Goal: Information Seeking & Learning: Learn about a topic

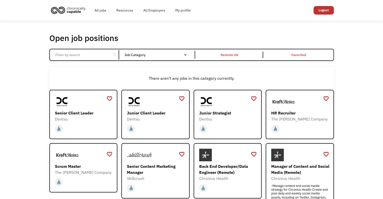
click at [97, 54] on input "Email Form" at bounding box center [80, 55] width 56 height 10
click at [240, 52] on div "Remote Ok" at bounding box center [229, 55] width 67 height 6
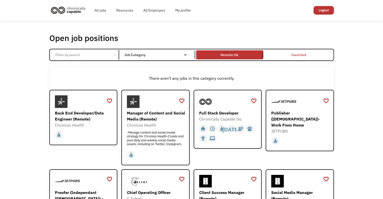
click at [79, 60] on div "search Filter by category Administration Communications & Public Relations Cust…" at bounding box center [191, 55] width 284 height 12
click at [83, 51] on input "Email Form" at bounding box center [80, 55] width 56 height 10
click at [161, 116] on div "Manager of Content and Social Media (Remote)" at bounding box center [156, 116] width 58 height 12
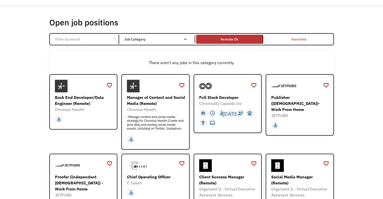
scroll to position [15, 0]
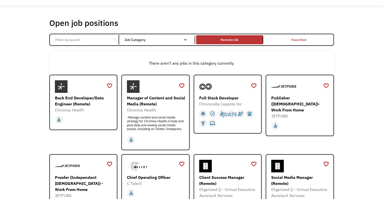
click at [80, 39] on input "Email Form" at bounding box center [80, 40] width 56 height 10
click input "Email Form" at bounding box center [0, 0] width 0 height 0
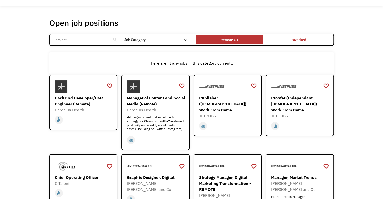
click at [80, 39] on input "project" at bounding box center [80, 40] width 56 height 10
click input "Email Form" at bounding box center [0, 0] width 0 height 0
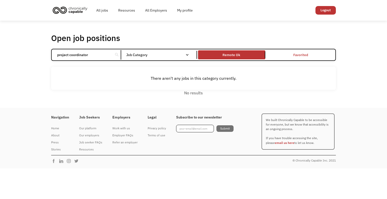
click at [80, 39] on h1 "Open job positions" at bounding box center [85, 38] width 69 height 10
click at [84, 52] on input "project coordinator" at bounding box center [82, 55] width 56 height 10
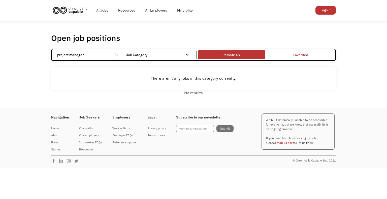
type input "project manager"
click input "Email Form" at bounding box center [0, 0] width 0 height 0
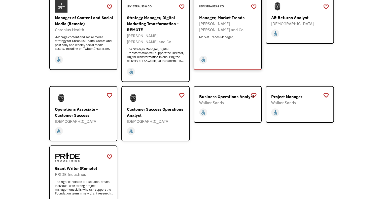
scroll to position [94, 0]
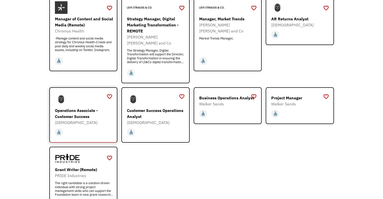
click at [85, 108] on div "Operations Associate - Customer Success" at bounding box center [84, 113] width 58 height 12
click at [155, 107] on div "Customer Success Operations Analyst" at bounding box center [156, 113] width 58 height 12
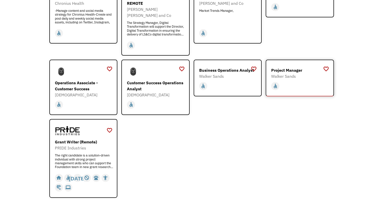
click at [288, 67] on div "Project Manager" at bounding box center [300, 70] width 58 height 6
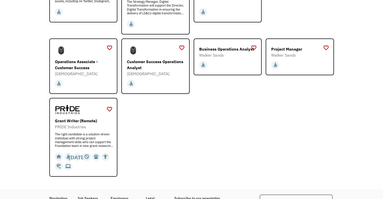
scroll to position [148, 0]
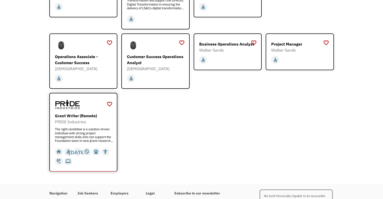
click at [65, 113] on div "Grant Writer (Remote)" at bounding box center [84, 116] width 58 height 6
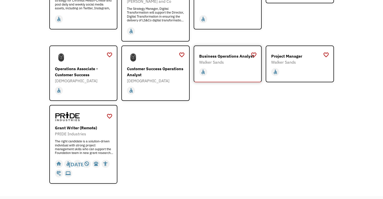
click at [224, 53] on div "Business Operations Analyst" at bounding box center [228, 56] width 58 height 6
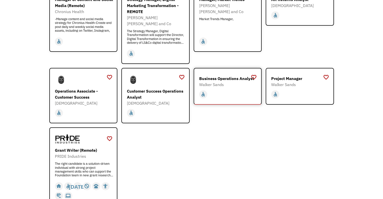
scroll to position [113, 0]
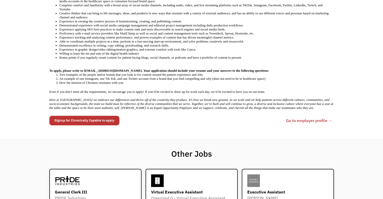
scroll to position [258, 0]
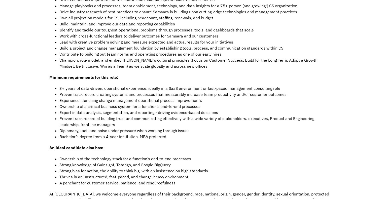
scroll to position [436, 0]
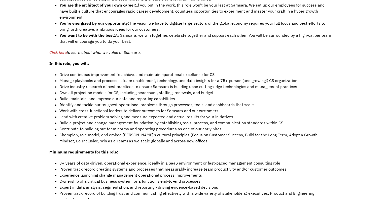
scroll to position [364, 0]
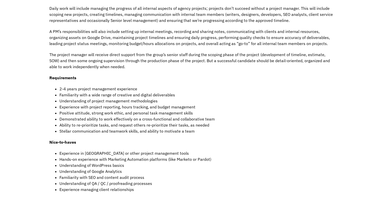
scroll to position [165, 0]
click at [250, 138] on div "We strongly encourage people of color, lesbian, gay, bisexual, transgender, que…" at bounding box center [191, 72] width 284 height 271
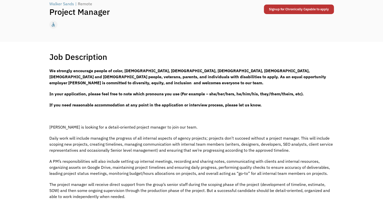
scroll to position [0, 0]
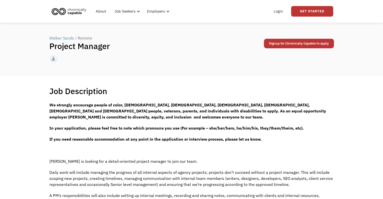
click at [62, 161] on span "Walker Sands is looking for a detail-oriented project manager to join our team." at bounding box center [123, 161] width 148 height 5
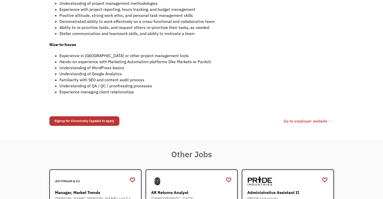
scroll to position [263, 0]
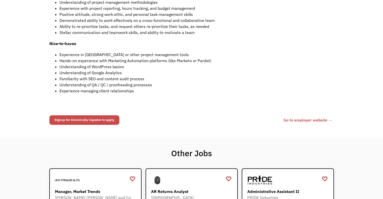
click at [96, 120] on link "Signup for Chronically Capable to apply" at bounding box center [84, 120] width 70 height 10
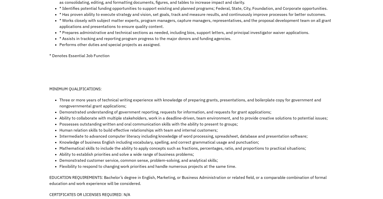
scroll to position [237, 0]
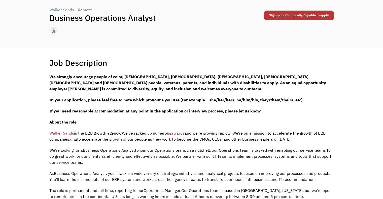
scroll to position [17, 0]
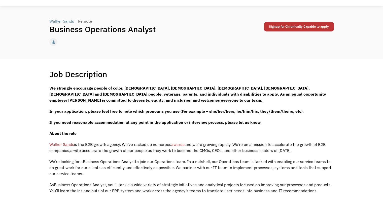
click at [66, 143] on span "Walker Sands" at bounding box center [61, 144] width 25 height 5
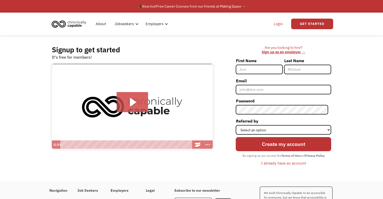
click at [278, 27] on link "Login" at bounding box center [278, 24] width 15 height 16
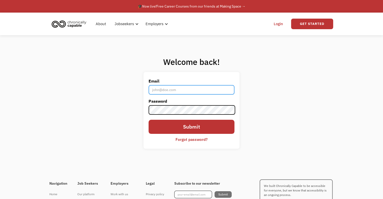
type input "[EMAIL_ADDRESS][DOMAIN_NAME]"
click at [148, 120] on input "Submit" at bounding box center [191, 127] width 86 height 14
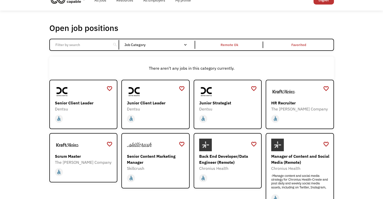
scroll to position [7, 0]
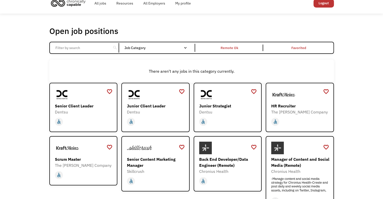
click at [86, 48] on input "Email Form" at bounding box center [80, 48] width 56 height 10
type input "remote"
click input "Email Form" at bounding box center [0, 0] width 0 height 0
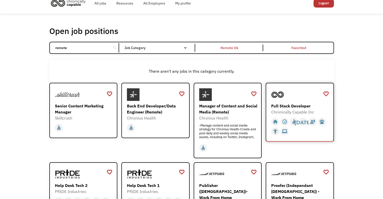
click at [283, 97] on img at bounding box center [277, 94] width 13 height 13
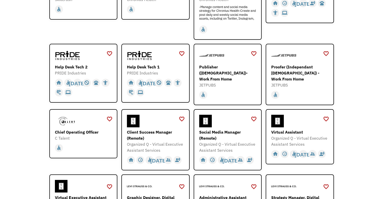
scroll to position [126, 0]
click at [167, 63] on div "Help Desk Tech 1 PRIDE Industries https://jobs.localjobnetwork.com/j/64773016" at bounding box center [156, 62] width 58 height 27
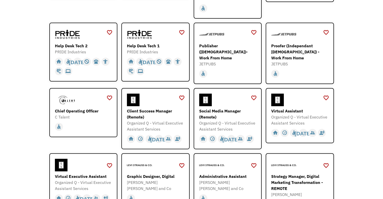
scroll to position [147, 0]
click at [297, 108] on div "Virtual Assistant" at bounding box center [300, 111] width 58 height 6
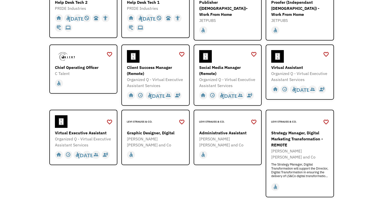
scroll to position [192, 0]
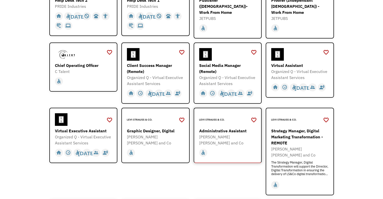
click at [235, 128] on div "Administrative Assistant" at bounding box center [228, 131] width 58 height 6
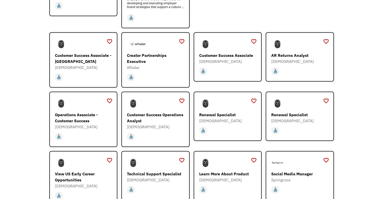
scroll to position [451, 0]
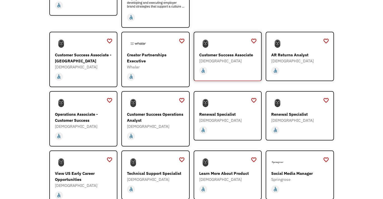
click at [223, 66] on div "home slow_motion_video accessible today not_interested supervisor_account recor…" at bounding box center [228, 71] width 58 height 10
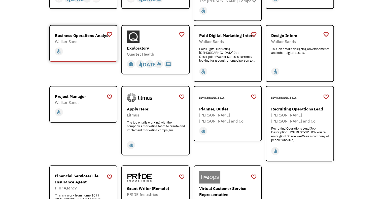
scroll to position [702, 0]
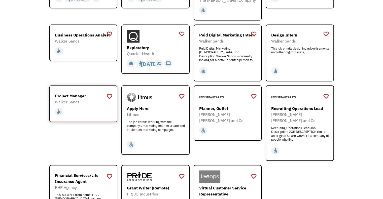
click at [92, 99] on div "Walker Sands" at bounding box center [84, 102] width 58 height 6
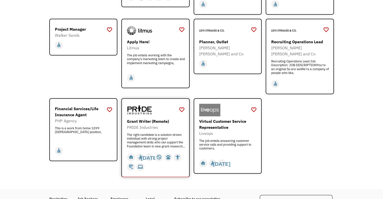
scroll to position [689, 0]
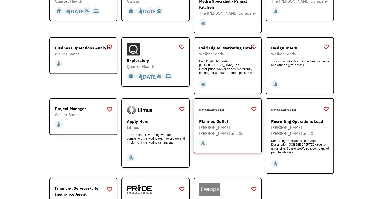
click at [211, 118] on div "Planner, Outlet" at bounding box center [228, 121] width 58 height 6
click at [152, 57] on div "Exploratory" at bounding box center [156, 60] width 58 height 6
click at [229, 45] on div "Paid Digital Marketing Intern" at bounding box center [228, 48] width 58 height 6
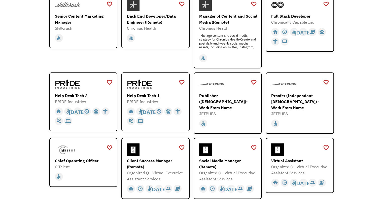
scroll to position [0, 0]
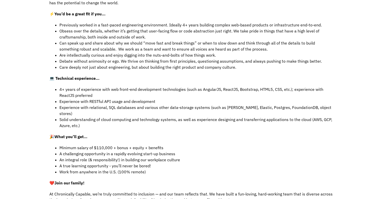
scroll to position [226, 0]
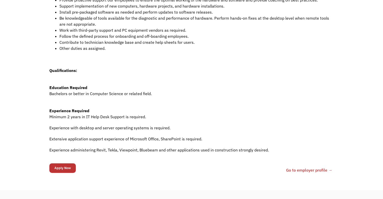
scroll to position [190, 0]
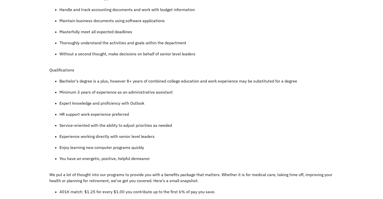
scroll to position [296, 0]
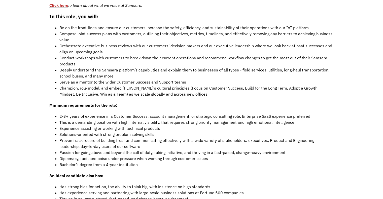
scroll to position [418, 0]
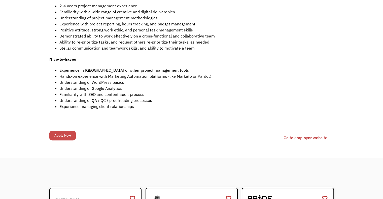
click at [69, 131] on input "Apply Now" at bounding box center [62, 136] width 26 height 10
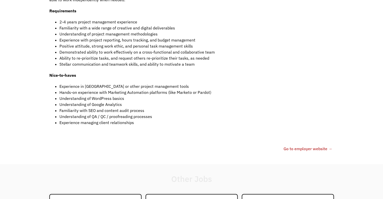
scroll to position [290, 0]
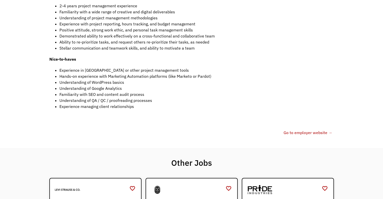
click at [302, 133] on link "Go to employer website →" at bounding box center [307, 133] width 49 height 6
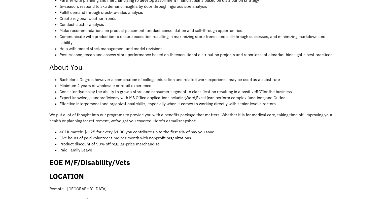
scroll to position [246, 0]
click at [211, 112] on p "We put a lot of thought into our programs to provide you with a benefits packag…" at bounding box center [191, 118] width 284 height 12
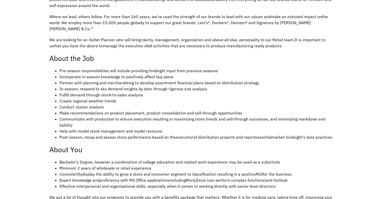
scroll to position [164, 0]
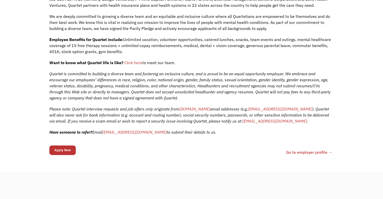
scroll to position [185, 0]
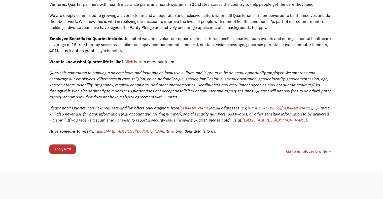
click at [299, 147] on div "68d2e4745a6130484405eeb8 [EMAIL_ADDRESS][DOMAIN_NAME] [PERSON_NAME] [URL][DOMAI…" at bounding box center [190, 151] width 283 height 16
click at [201, 107] on span "quartethealth.com" at bounding box center [194, 107] width 31 height 5
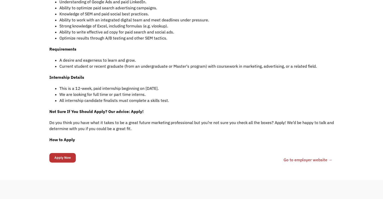
scroll to position [279, 0]
